Goal: Information Seeking & Learning: Learn about a topic

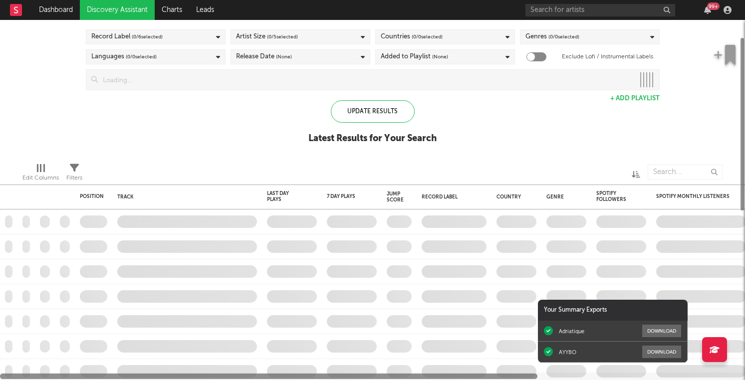
checkbox input "true"
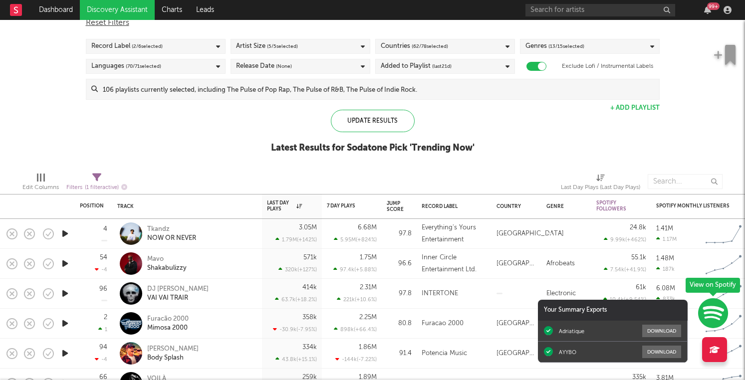
click at [64, 238] on icon "button" at bounding box center [65, 234] width 10 height 12
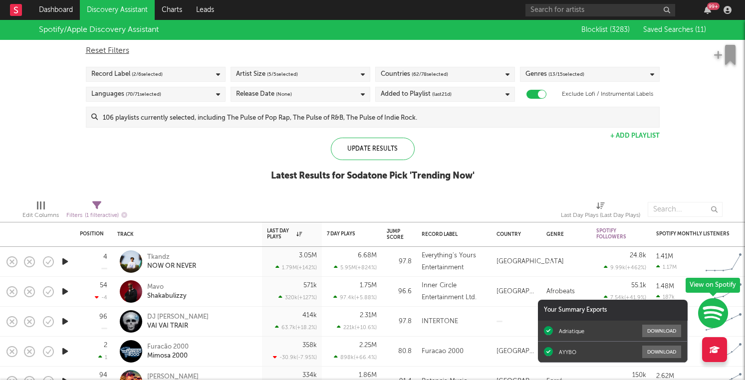
click at [397, 198] on div at bounding box center [453, 209] width 202 height 25
click at [561, 12] on input "text" at bounding box center [600, 10] width 150 height 12
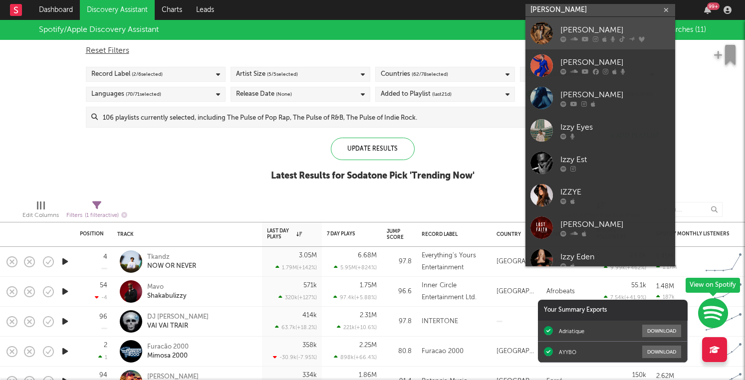
type input "[PERSON_NAME]"
click at [584, 33] on div "[PERSON_NAME]" at bounding box center [615, 30] width 110 height 12
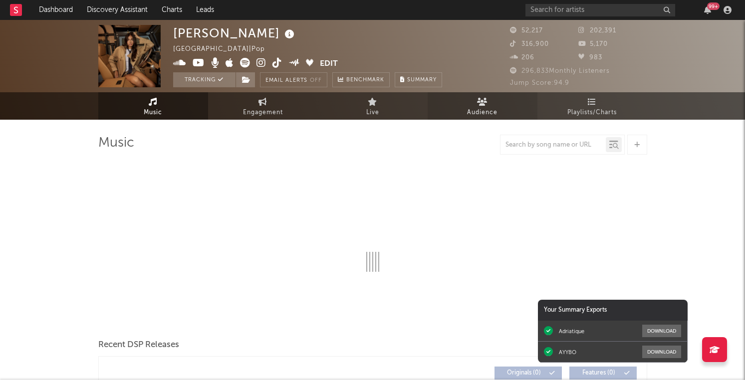
select select "6m"
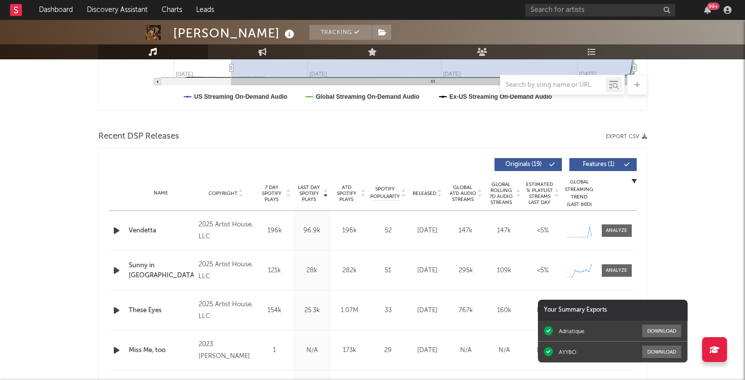
scroll to position [293, 0]
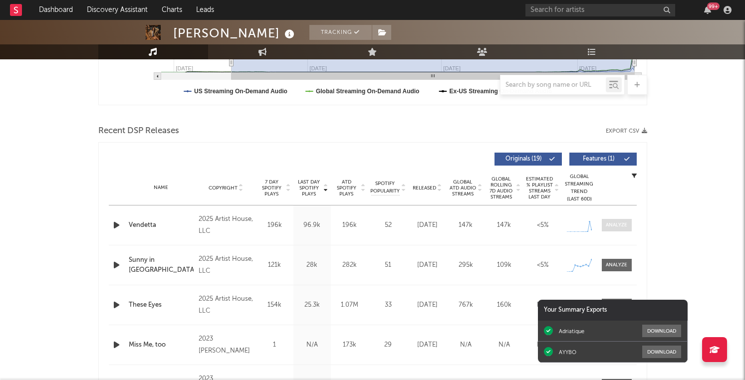
click at [611, 223] on div at bounding box center [616, 225] width 21 height 7
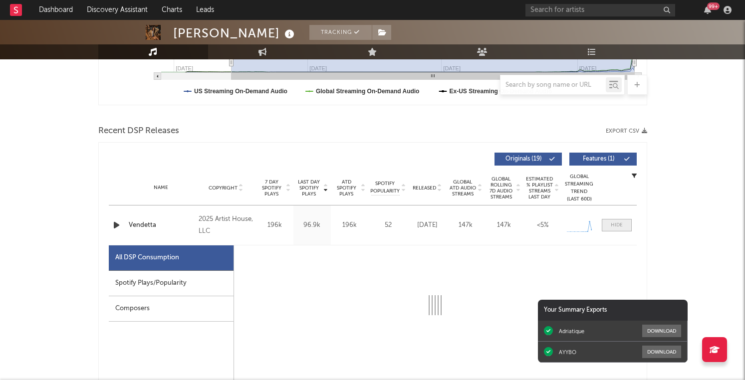
select select "1w"
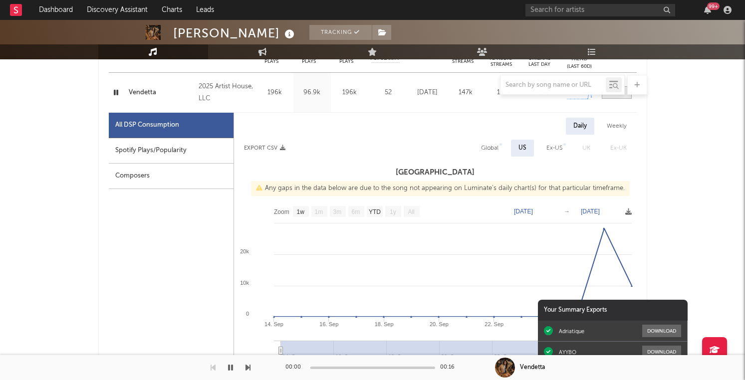
scroll to position [474, 0]
